Goal: Check status: Check status

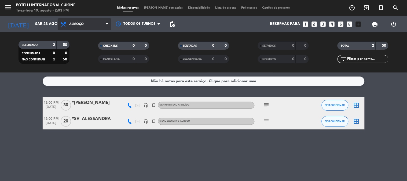
click at [73, 22] on span "Almoço" at bounding box center [76, 24] width 14 height 4
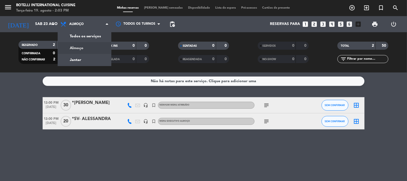
click at [36, 17] on div "[DATE] [PERSON_NAME][DATE] arrow_drop_down" at bounding box center [31, 24] width 54 height 16
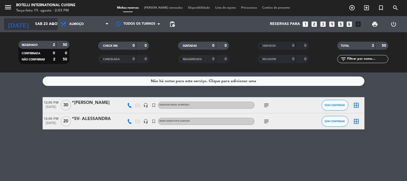
click at [37, 21] on input "Sáb 23 ago" at bounding box center [57, 24] width 51 height 10
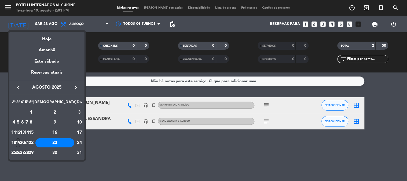
click at [20, 144] on div "19" at bounding box center [18, 142] width 4 height 9
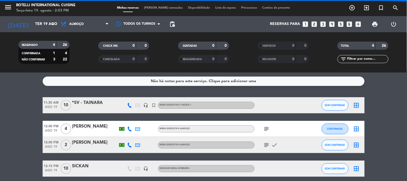
click at [70, 20] on span "Almoço" at bounding box center [85, 24] width 54 height 12
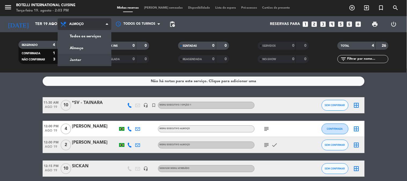
click at [81, 57] on div "menu Botelli International Cuisine Terça-feira 19. agosto - 2:03 PM Minhas rese…" at bounding box center [203, 36] width 407 height 72
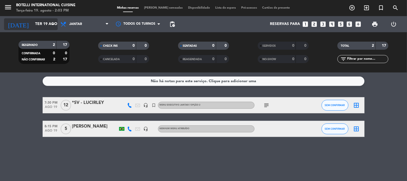
click at [35, 23] on input "Ter 19 ago" at bounding box center [57, 24] width 51 height 10
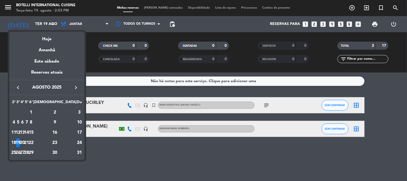
click at [24, 145] on td "20" at bounding box center [22, 143] width 4 height 10
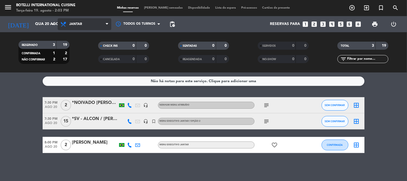
click at [83, 29] on span "Jantar" at bounding box center [85, 24] width 54 height 12
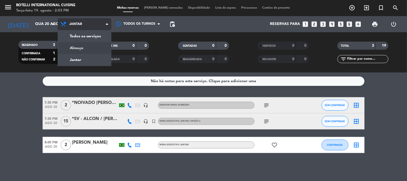
click at [87, 50] on div "menu Botelli International Cuisine Terça-feira 19. agosto - 2:03 PM Minhas rese…" at bounding box center [203, 36] width 407 height 72
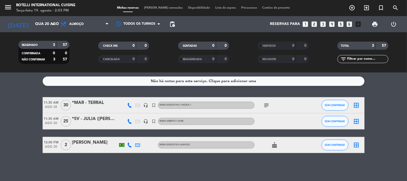
click at [149, 164] on div "Não há notas para este serviço. Clique para adicionar uma 11:30 AM [DATE] *MAR …" at bounding box center [203, 126] width 407 height 108
click at [143, 170] on div "Não há notas para este serviço. Clique para adicionar uma 11:30 AM [DATE] *MAR …" at bounding box center [203, 126] width 407 height 108
drag, startPoint x: 143, startPoint y: 170, endPoint x: 170, endPoint y: 114, distance: 62.6
click at [170, 114] on div "Não há notas para este serviço. Clique para adicionar uma 11:30 AM [DATE] *MAR …" at bounding box center [203, 126] width 407 height 108
click at [203, 176] on div "Não há notas para este serviço. Clique para adicionar uma 11:30 AM [DATE] *MAR …" at bounding box center [203, 126] width 407 height 108
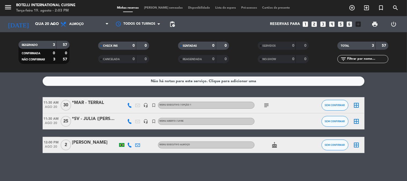
click at [268, 102] on icon "subject" at bounding box center [266, 105] width 6 height 6
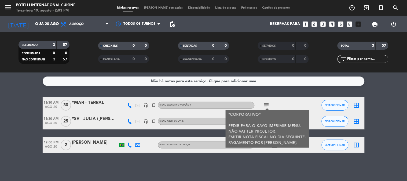
click at [268, 102] on icon "subject" at bounding box center [266, 105] width 6 height 6
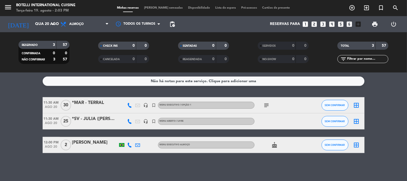
click at [268, 102] on icon "subject" at bounding box center [266, 105] width 6 height 6
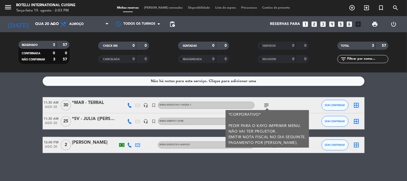
click at [268, 102] on icon "subject" at bounding box center [266, 105] width 6 height 6
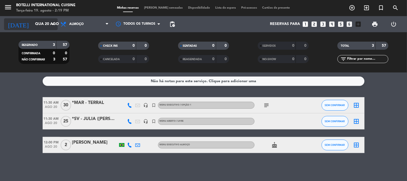
click at [33, 26] on input "Qua 20 ago" at bounding box center [57, 24] width 51 height 10
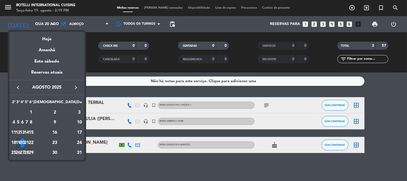
click at [20, 142] on div "19" at bounding box center [18, 142] width 4 height 9
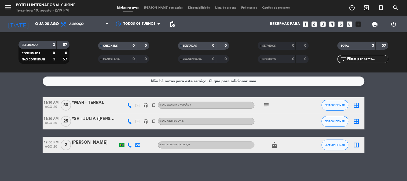
type input "Ter 19 ago"
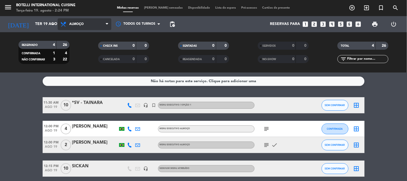
click at [91, 25] on span "Almoço" at bounding box center [85, 24] width 54 height 12
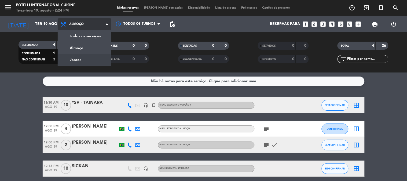
click at [79, 60] on div "menu Botelli International Cuisine Terça-feira 19. agosto - 2:24 PM Minhas rese…" at bounding box center [203, 36] width 407 height 72
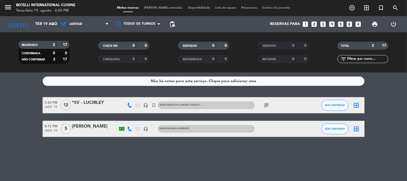
click at [265, 105] on icon "subject" at bounding box center [266, 105] width 6 height 6
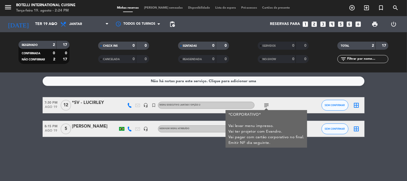
click at [307, 159] on div "Não há notas para este serviço. Clique para adicionar uma 7:30 PM [DATE] *SV - …" at bounding box center [203, 126] width 407 height 108
